Goal: Information Seeking & Learning: Learn about a topic

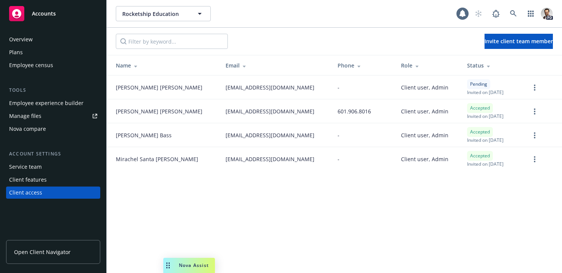
drag, startPoint x: 234, startPoint y: 210, endPoint x: 199, endPoint y: 162, distance: 59.1
click at [233, 210] on div "Rocketship Education Rocketship Education 1 PD Invite client team member Name E…" at bounding box center [334, 136] width 455 height 273
click at [140, 17] on span "Rocketship Education" at bounding box center [155, 14] width 66 height 8
type input "lum"
click at [142, 34] on strong "Lumenix Innovations" at bounding box center [151, 35] width 55 height 7
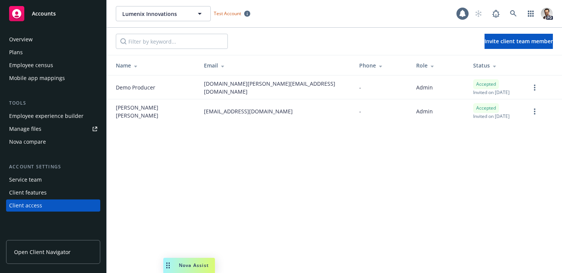
click at [38, 194] on div "Client features" at bounding box center [28, 193] width 38 height 12
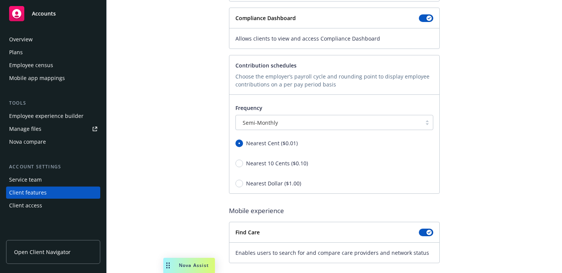
scroll to position [151, 0]
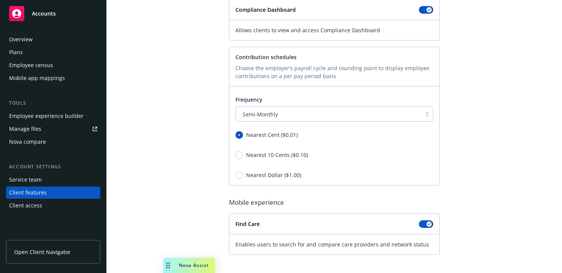
click at [58, 250] on span "Open Client Navigator" at bounding box center [42, 252] width 57 height 8
click at [35, 52] on div "Plans" at bounding box center [53, 52] width 88 height 12
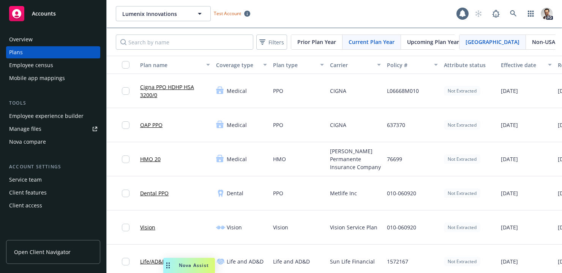
click at [47, 41] on div "Overview" at bounding box center [53, 39] width 88 height 12
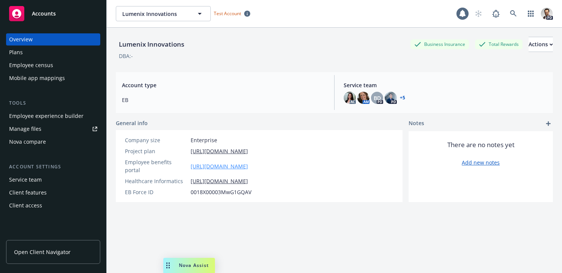
click at [233, 163] on link "https://app.newfront.com/employee/9b856fe5-21cb-4a12-a1cd-4689e3f286d0/overview" at bounding box center [219, 167] width 57 height 8
click at [162, 15] on span "Lumenix Innovations" at bounding box center [155, 14] width 66 height 8
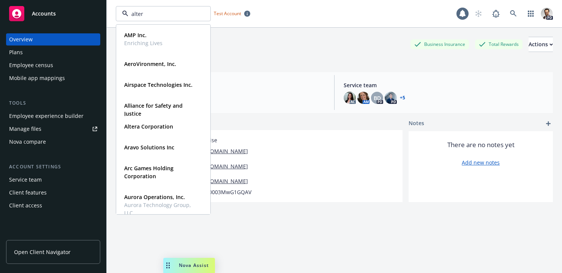
type input "altera"
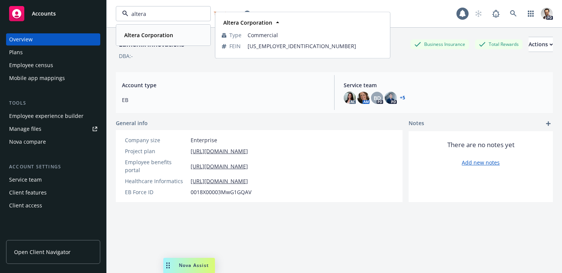
click at [139, 39] on div "Altera Corporation" at bounding box center [148, 35] width 54 height 11
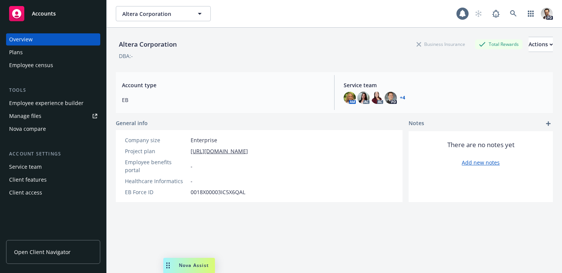
click at [42, 256] on span "Open Client Navigator" at bounding box center [42, 252] width 57 height 8
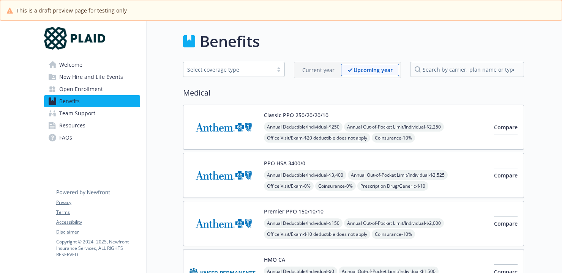
click at [313, 72] on p "Current year" at bounding box center [318, 70] width 32 height 8
click at [374, 68] on p "Upcoming year" at bounding box center [373, 70] width 38 height 8
click at [312, 68] on p "Current year" at bounding box center [318, 70] width 32 height 8
click at [355, 69] on p "Upcoming year" at bounding box center [373, 70] width 38 height 8
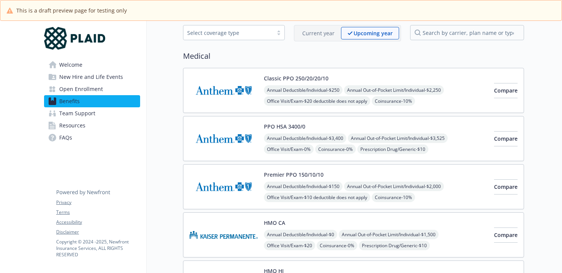
scroll to position [33, 0]
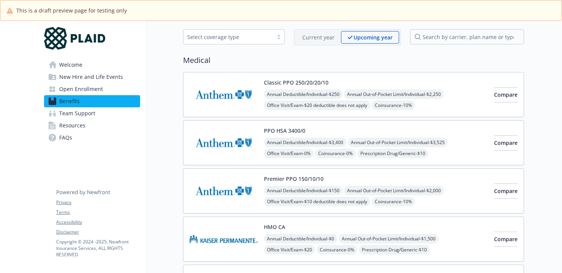
click at [328, 39] on p "Current year" at bounding box center [318, 37] width 32 height 8
click at [354, 40] on div "Upcoming year" at bounding box center [373, 37] width 51 height 13
click at [322, 38] on p "Current year" at bounding box center [318, 37] width 32 height 8
click at [349, 37] on div "Upcoming year" at bounding box center [373, 37] width 51 height 13
click at [321, 37] on p "Current year" at bounding box center [318, 37] width 32 height 8
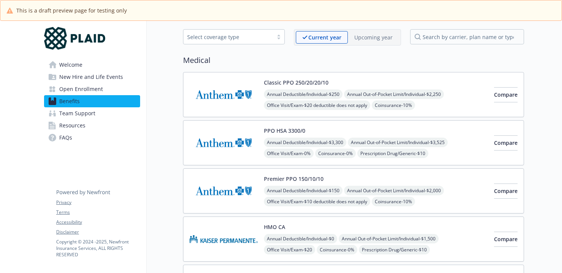
click at [348, 36] on div "Current year" at bounding box center [322, 37] width 52 height 13
click at [306, 36] on icon at bounding box center [304, 37] width 5 height 3
click at [337, 34] on p "Current year" at bounding box center [324, 37] width 33 height 8
click at [379, 38] on p "Upcoming year" at bounding box center [373, 37] width 38 height 8
click at [306, 39] on p "Current year" at bounding box center [318, 37] width 32 height 8
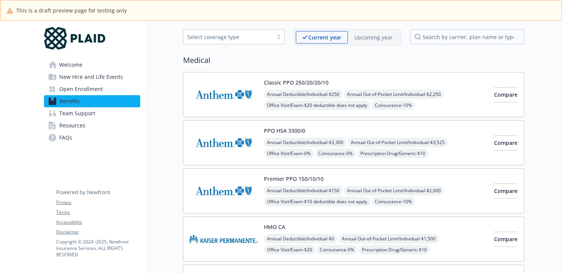
click at [361, 38] on p "Upcoming year" at bounding box center [373, 37] width 38 height 8
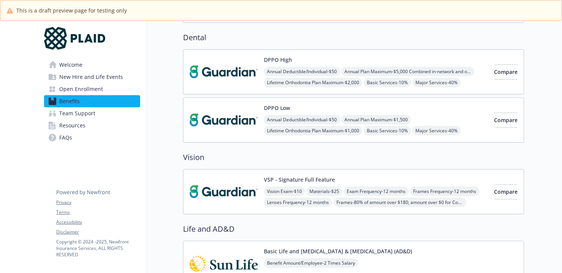
scroll to position [303, 0]
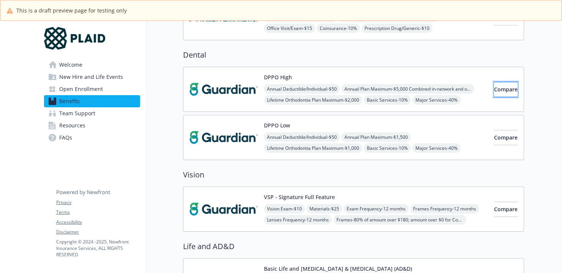
click at [494, 86] on span "Compare" at bounding box center [506, 89] width 24 height 7
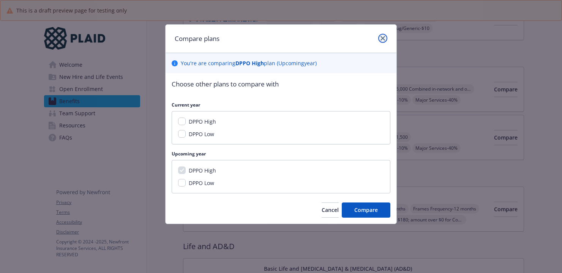
click at [379, 36] on link "close" at bounding box center [382, 38] width 9 height 9
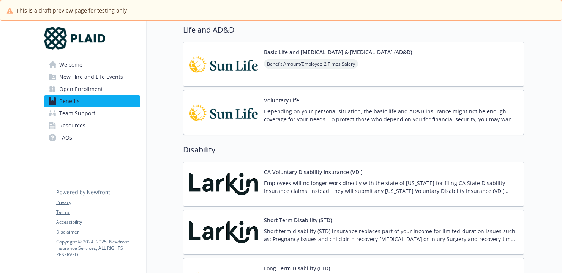
scroll to position [522, 0]
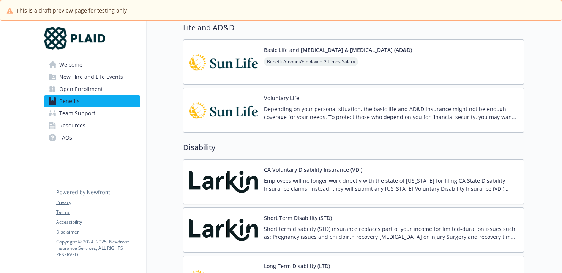
click at [378, 64] on div "Benefit Amount/Employee - 2 Times Salary" at bounding box center [338, 61] width 148 height 9
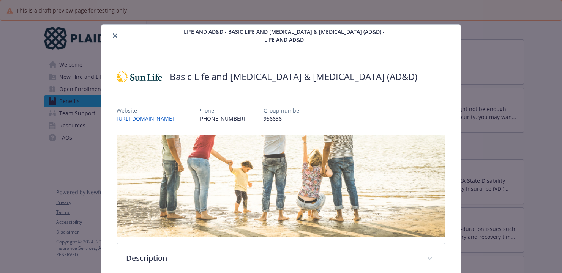
click at [117, 36] on button "close" at bounding box center [115, 35] width 9 height 9
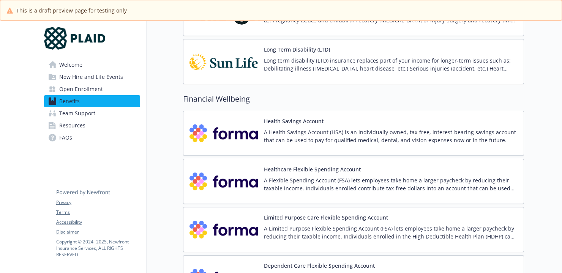
click at [328, 132] on p "A Health Savings Account (HSA) is an individually owned, tax-free, interest-bea…" at bounding box center [391, 136] width 254 height 16
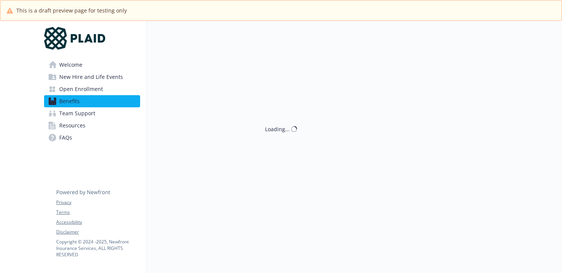
scroll to position [739, 0]
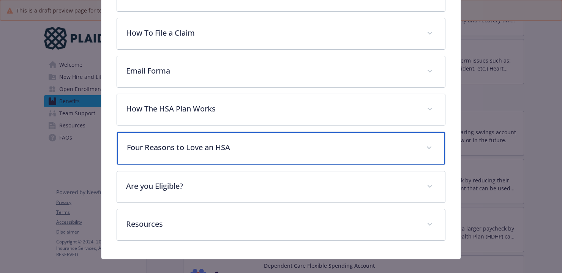
click at [226, 142] on p "Four Reasons to Love an HSA" at bounding box center [272, 147] width 290 height 11
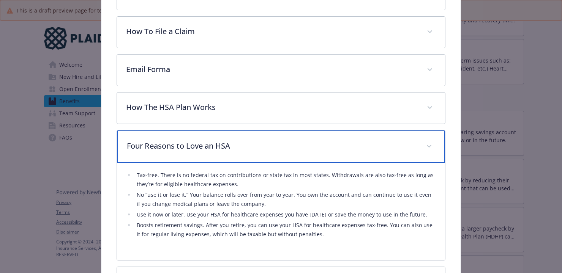
click at [226, 140] on p "Four Reasons to Love an HSA" at bounding box center [272, 145] width 290 height 11
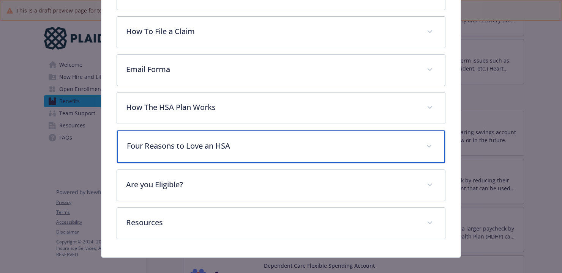
scroll to position [274, 0]
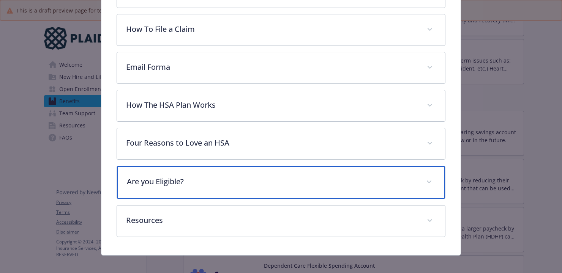
click at [229, 180] on p "Are you Eligible?" at bounding box center [272, 181] width 290 height 11
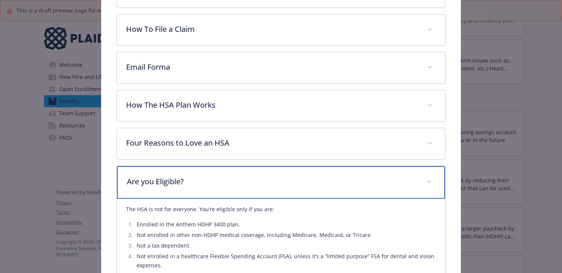
click at [229, 180] on p "Are you Eligible?" at bounding box center [272, 181] width 290 height 11
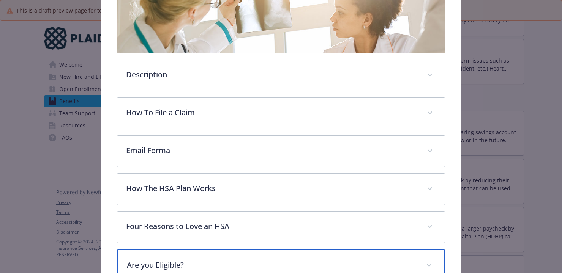
scroll to position [179, 0]
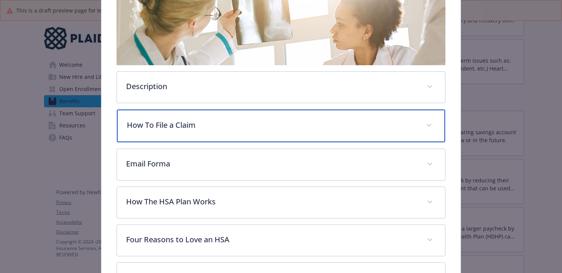
click at [215, 120] on p "How To File a Claim" at bounding box center [272, 125] width 290 height 11
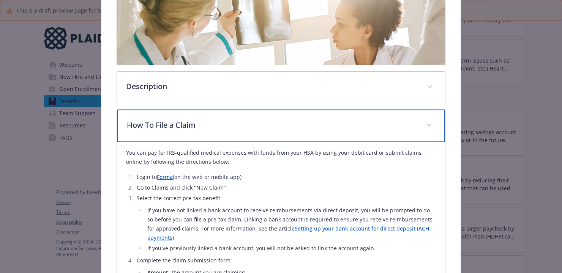
click at [213, 120] on p "How To File a Claim" at bounding box center [272, 125] width 290 height 11
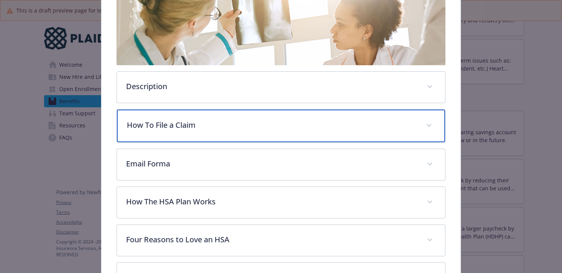
scroll to position [213, 0]
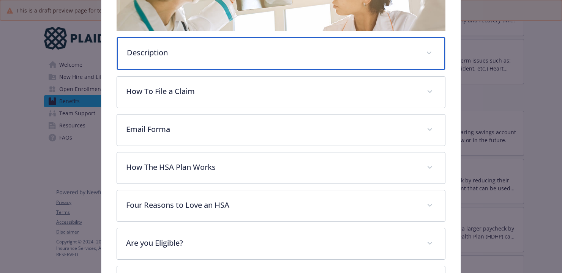
click at [205, 52] on div "Description" at bounding box center [281, 53] width 328 height 33
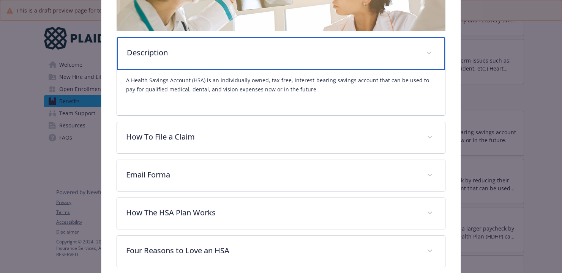
click at [205, 52] on div "Description" at bounding box center [281, 53] width 328 height 33
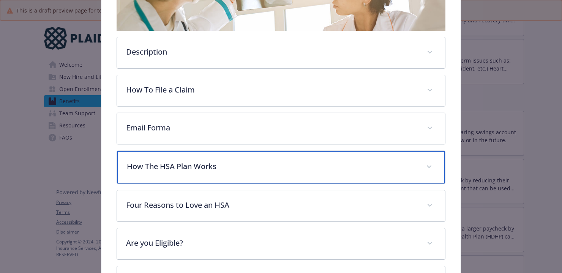
drag, startPoint x: 219, startPoint y: 164, endPoint x: 219, endPoint y: 156, distance: 8.7
click at [219, 164] on p "How The HSA Plan Works" at bounding box center [272, 166] width 290 height 11
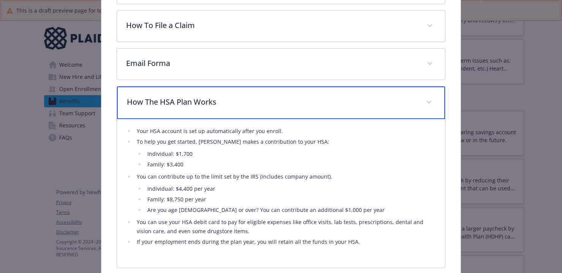
scroll to position [279, 0]
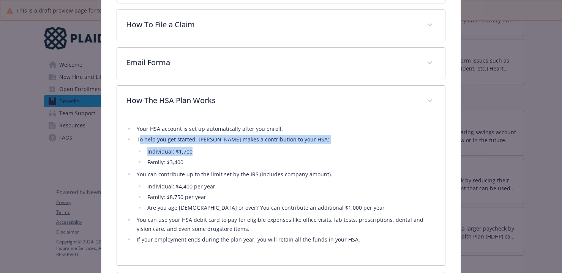
drag, startPoint x: 205, startPoint y: 134, endPoint x: 303, endPoint y: 141, distance: 97.8
click at [303, 141] on li "To help you get started, Plaid makes a contribution to your HSA: Individual: $1…" at bounding box center [284, 151] width 301 height 32
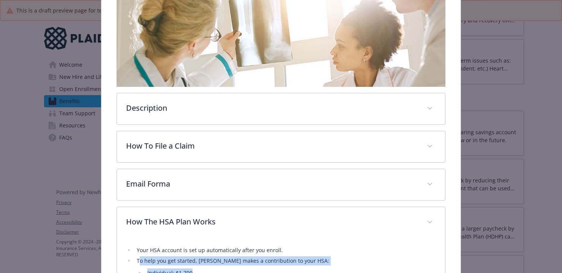
scroll to position [0, 0]
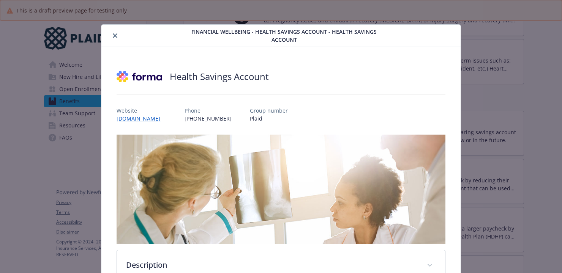
click at [117, 33] on icon "close" at bounding box center [115, 35] width 5 height 5
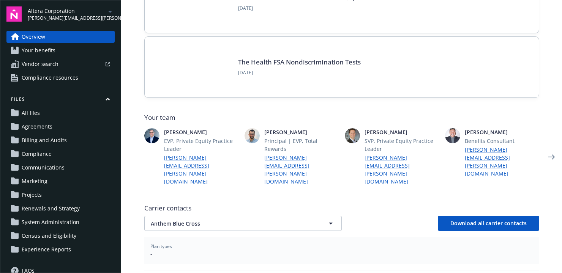
scroll to position [116, 0]
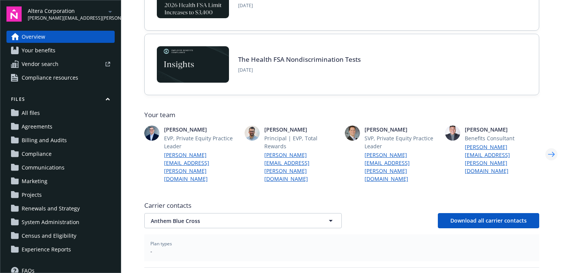
click at [553, 152] on icon "Next" at bounding box center [551, 154] width 7 height 5
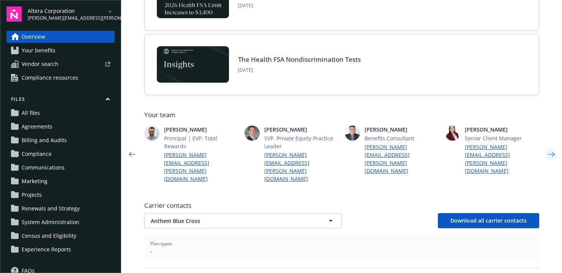
click at [553, 152] on icon "Next" at bounding box center [551, 154] width 7 height 5
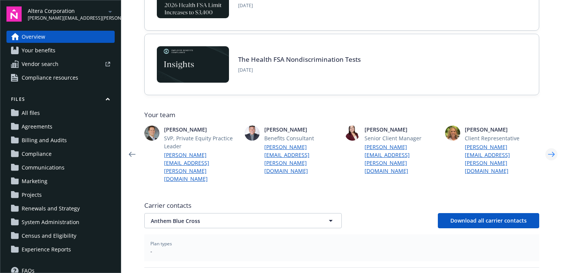
click at [553, 152] on icon "Next" at bounding box center [551, 154] width 7 height 5
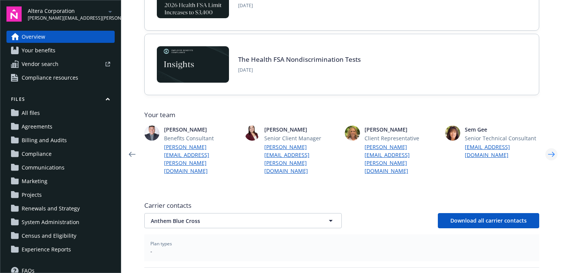
click at [553, 152] on icon "Next" at bounding box center [551, 154] width 7 height 5
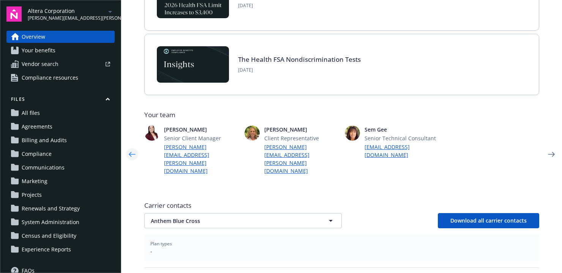
click at [131, 152] on icon "Previous" at bounding box center [132, 154] width 7 height 5
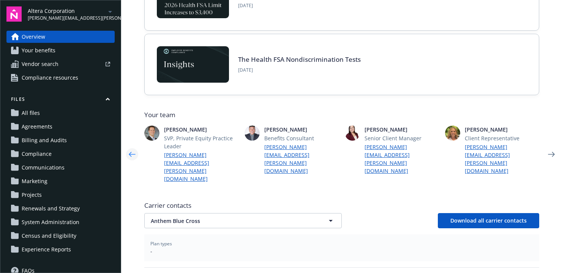
click at [131, 152] on icon "Previous" at bounding box center [132, 154] width 7 height 5
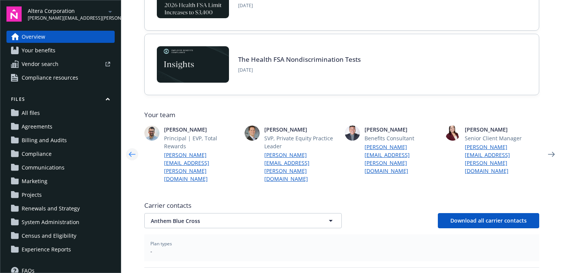
click at [131, 152] on icon "Previous" at bounding box center [132, 154] width 7 height 5
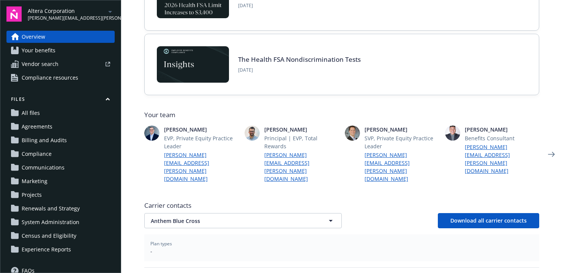
click at [131, 152] on icon "Previous" at bounding box center [132, 154] width 7 height 5
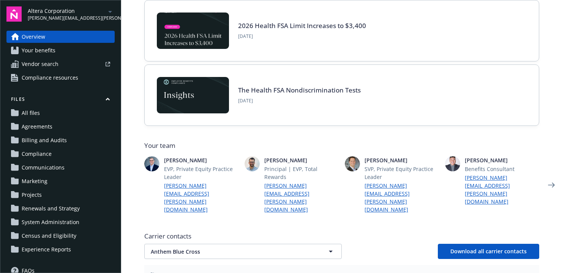
scroll to position [90, 0]
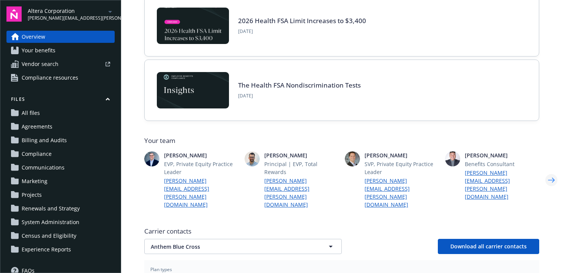
click at [552, 178] on icon "Next" at bounding box center [551, 180] width 7 height 5
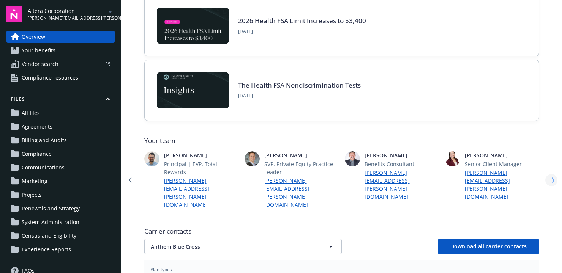
click at [552, 178] on icon "Next" at bounding box center [551, 180] width 7 height 5
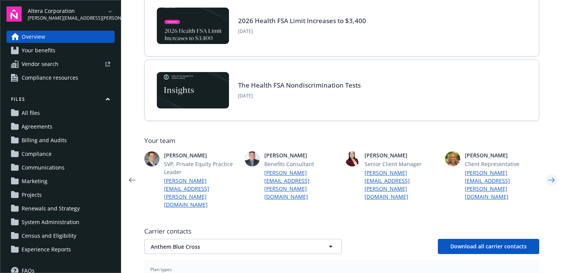
click at [552, 178] on icon "Next" at bounding box center [551, 180] width 7 height 5
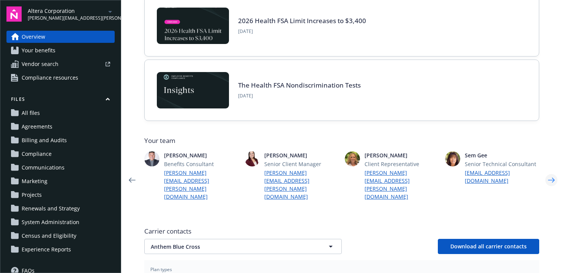
click at [552, 178] on icon "Next" at bounding box center [551, 180] width 7 height 5
